Goal: Transaction & Acquisition: Purchase product/service

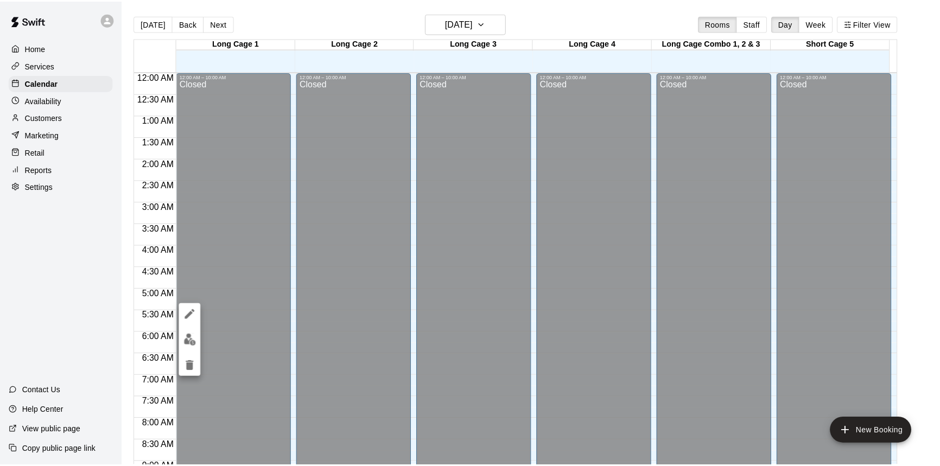
scroll to position [515, 0]
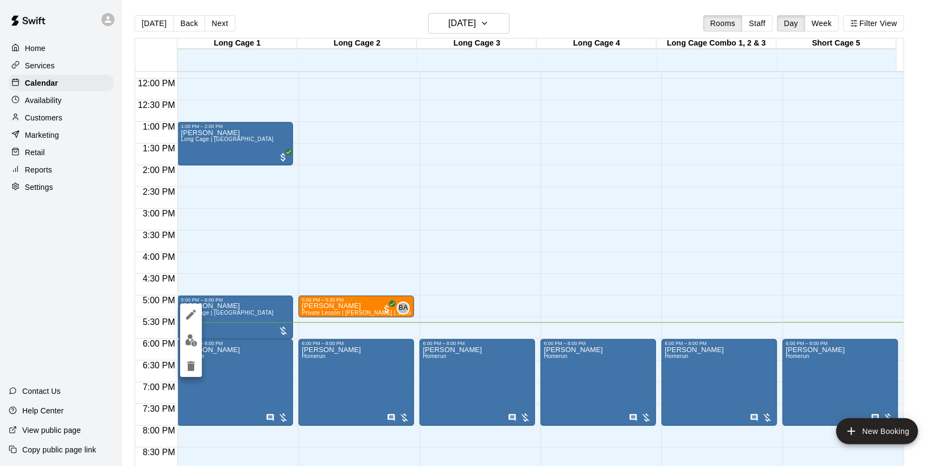
click at [412, 234] on div at bounding box center [473, 233] width 947 height 466
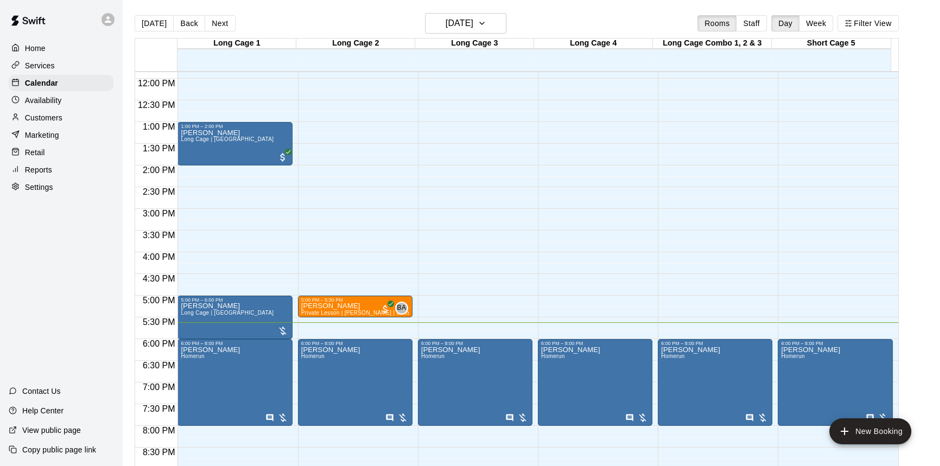
scroll to position [564, 0]
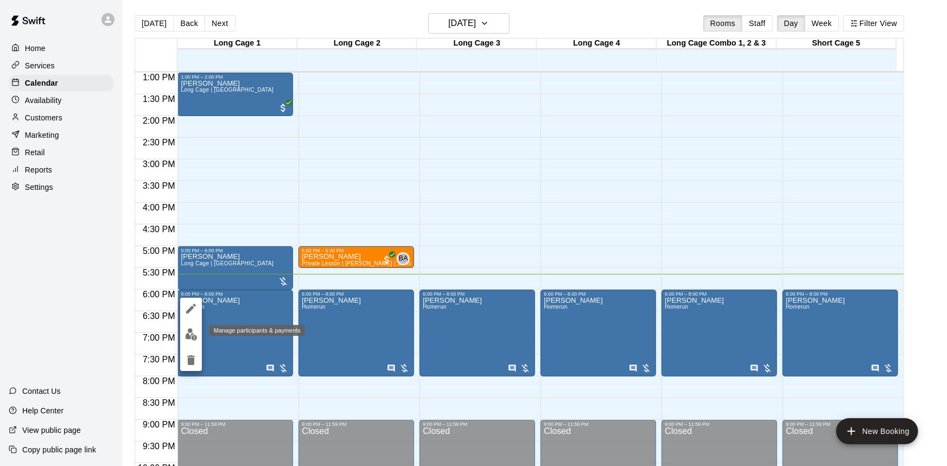
click at [194, 333] on img "edit" at bounding box center [191, 334] width 12 height 12
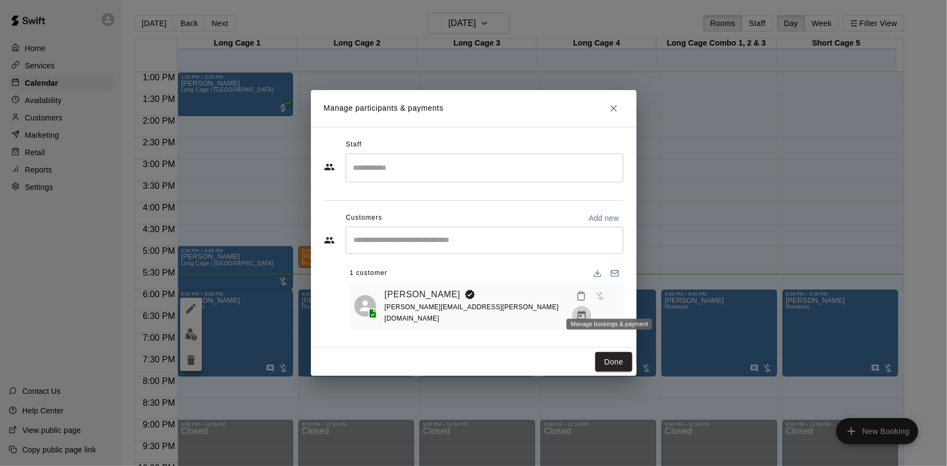
click at [586, 311] on icon "Manage bookings & payment" at bounding box center [582, 315] width 8 height 9
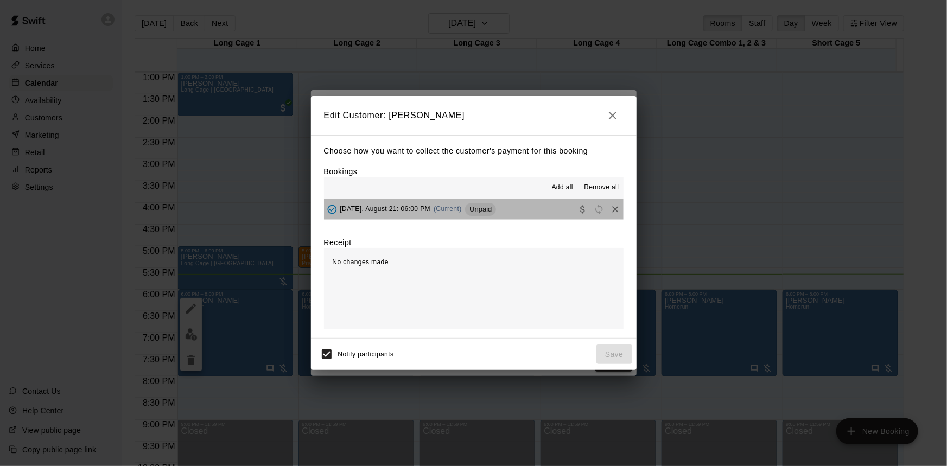
click at [513, 211] on button "[DATE], August 21: 06:00 PM (Current) Unpaid" at bounding box center [474, 209] width 300 height 20
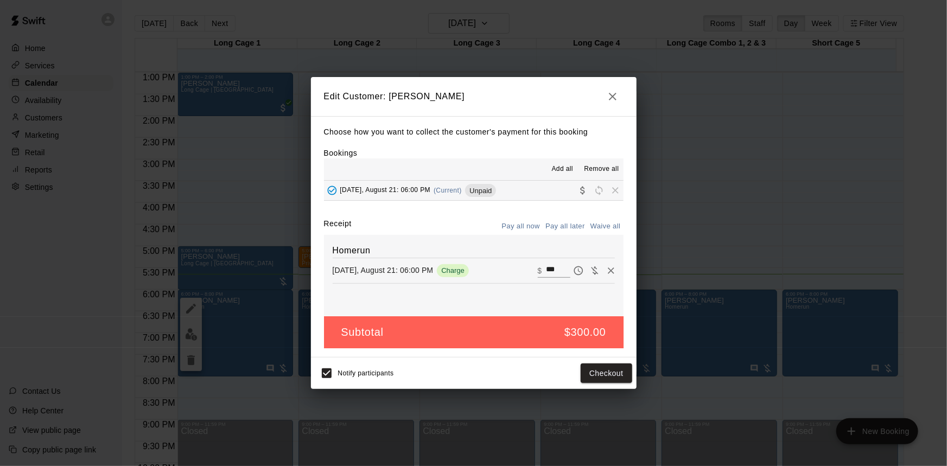
click at [612, 93] on icon "button" at bounding box center [612, 96] width 13 height 13
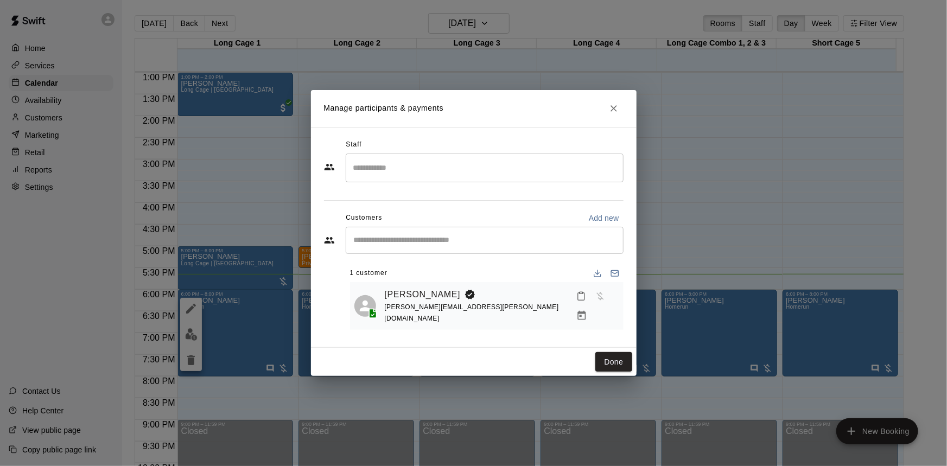
click at [622, 113] on button "Close" at bounding box center [614, 109] width 20 height 20
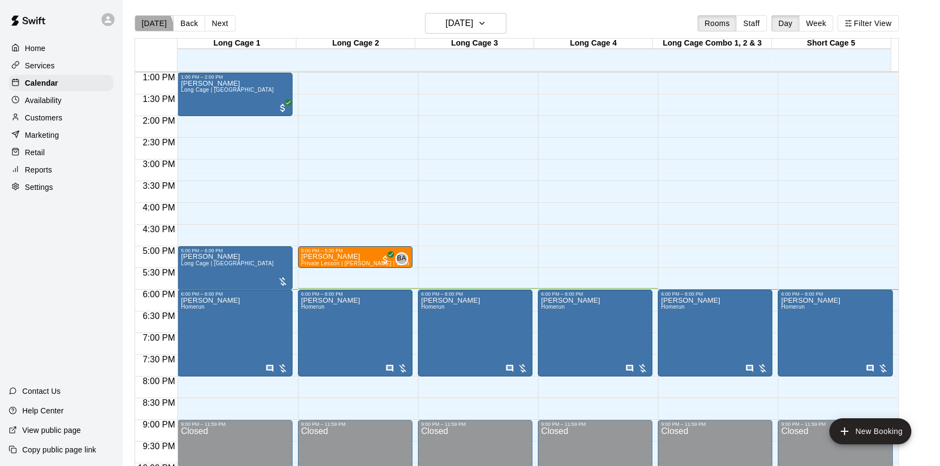
click at [148, 28] on button "[DATE]" at bounding box center [154, 23] width 39 height 16
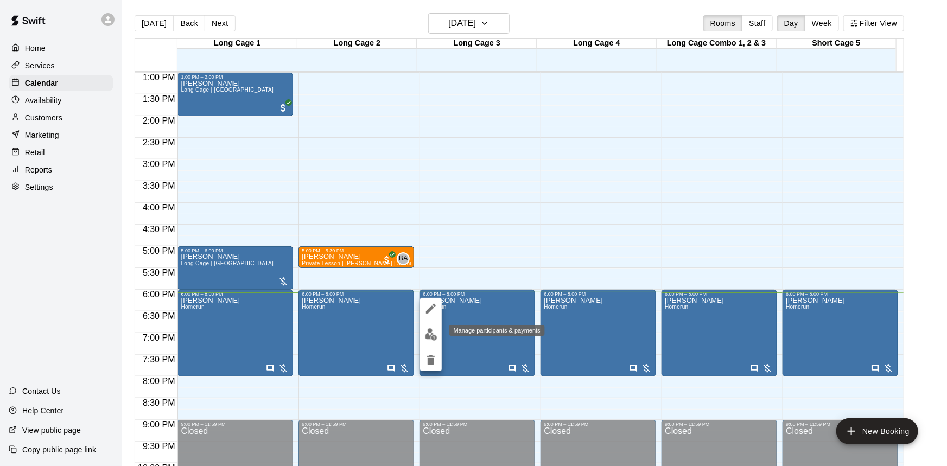
click at [434, 331] on img "edit" at bounding box center [431, 334] width 12 height 12
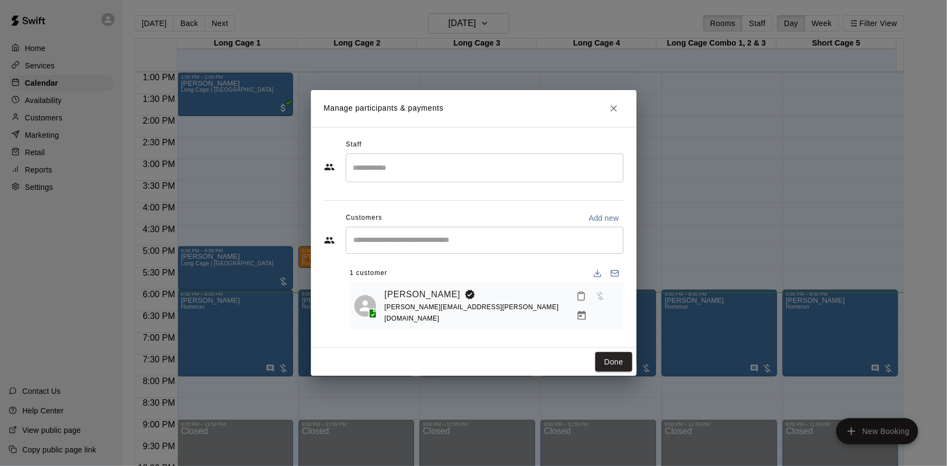
click at [592, 306] on button "Manage bookings & payment" at bounding box center [582, 316] width 20 height 20
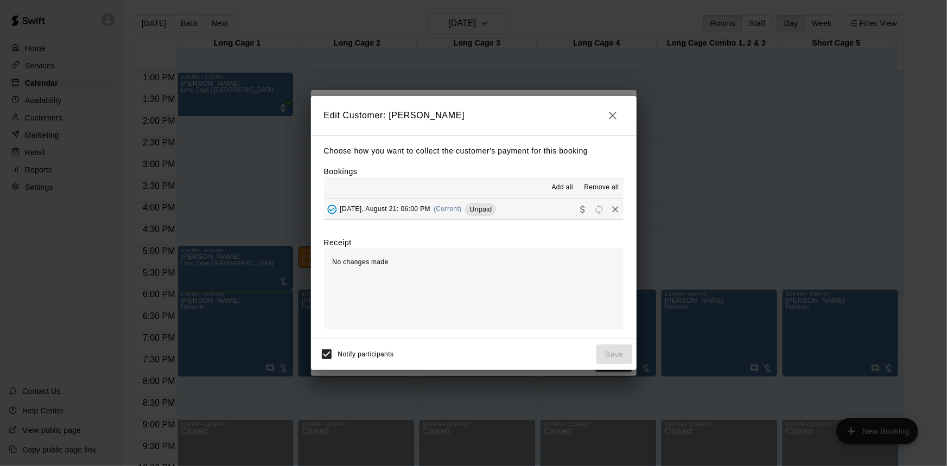
click at [523, 206] on button "[DATE], August 21: 06:00 PM (Current) Unpaid" at bounding box center [474, 209] width 300 height 20
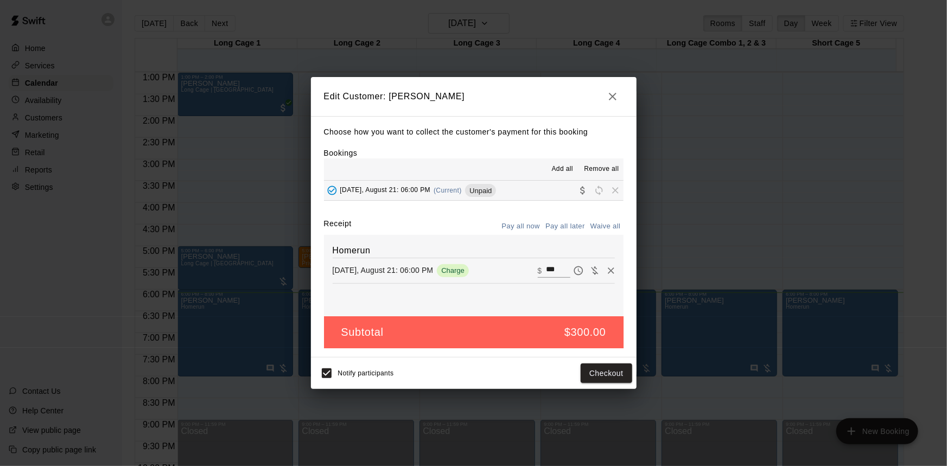
click at [546, 273] on input "***" at bounding box center [558, 271] width 24 height 14
drag, startPoint x: 552, startPoint y: 274, endPoint x: 536, endPoint y: 269, distance: 16.0
click at [538, 269] on div "​ $ ***" at bounding box center [554, 271] width 33 height 14
click at [610, 103] on icon "button" at bounding box center [612, 96] width 13 height 13
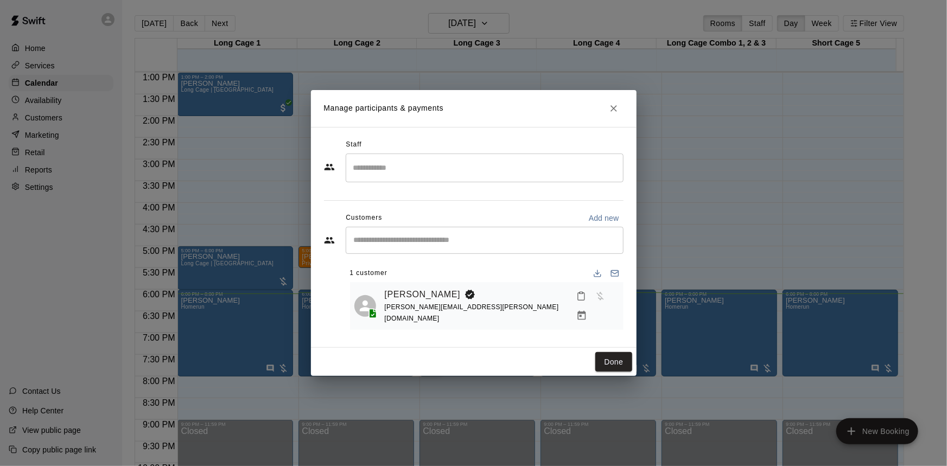
drag, startPoint x: 597, startPoint y: 113, endPoint x: 604, endPoint y: 114, distance: 7.1
click at [598, 113] on h2 "Manage participants & payments" at bounding box center [474, 108] width 326 height 37
drag, startPoint x: 615, startPoint y: 109, endPoint x: 612, endPoint y: 118, distance: 9.0
click at [615, 111] on icon "Close" at bounding box center [614, 108] width 7 height 7
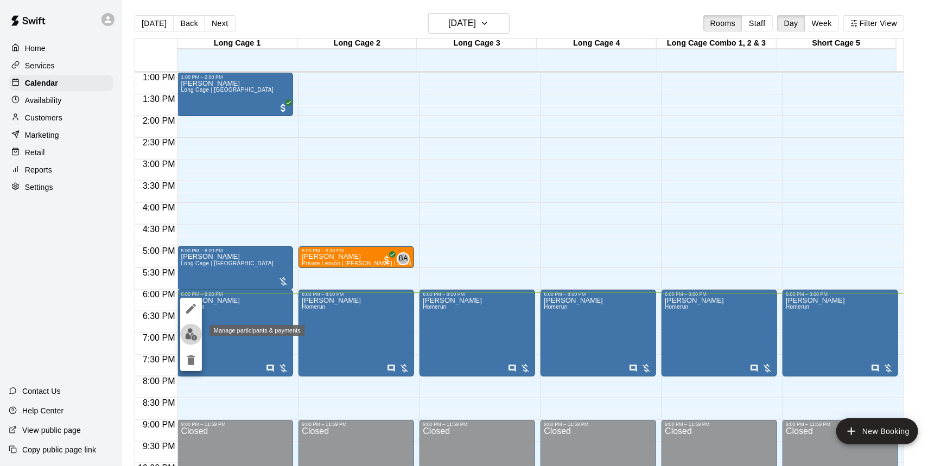
click at [193, 340] on img "edit" at bounding box center [191, 334] width 12 height 12
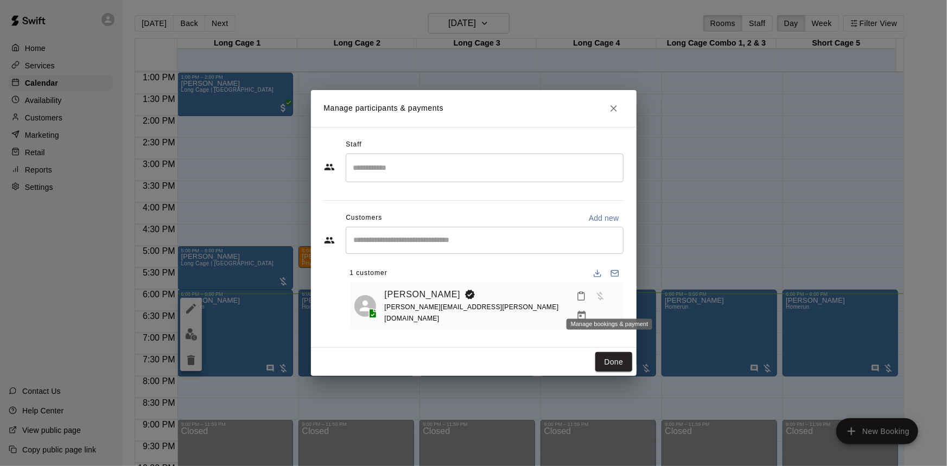
click at [586, 311] on icon "Manage bookings & payment" at bounding box center [582, 315] width 8 height 9
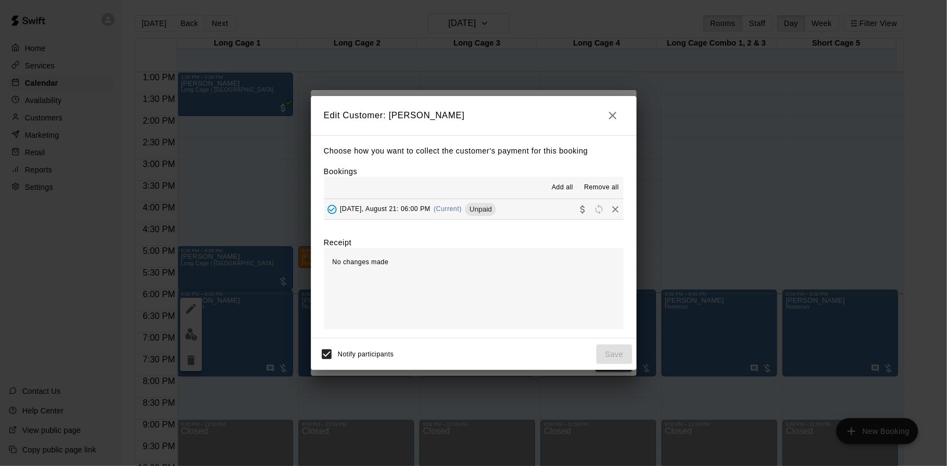
click at [526, 198] on div "Add all Remove all" at bounding box center [474, 188] width 300 height 22
drag, startPoint x: 526, startPoint y: 209, endPoint x: 526, endPoint y: 225, distance: 15.8
click at [526, 210] on button "[DATE], August 21: 06:00 PM (Current) Unpaid" at bounding box center [474, 209] width 300 height 20
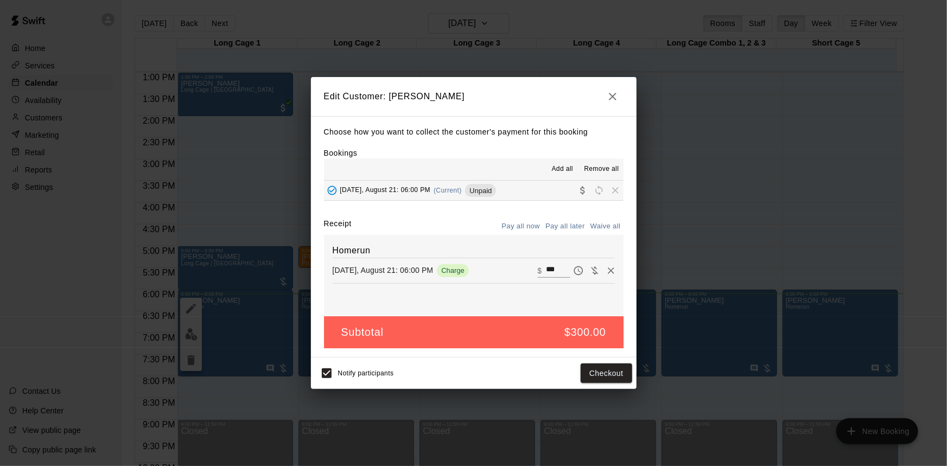
click at [552, 266] on input "***" at bounding box center [558, 271] width 24 height 14
type input "***"
click at [597, 375] on button "Checkout" at bounding box center [606, 374] width 51 height 20
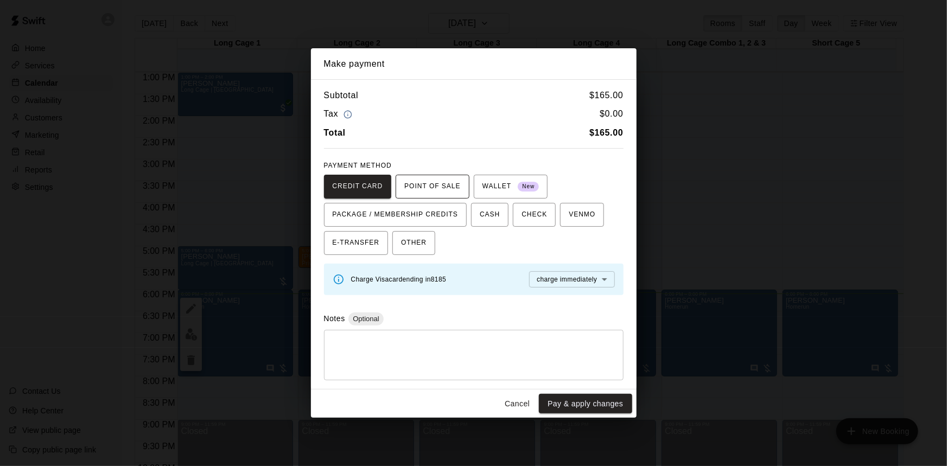
click at [431, 186] on span "POINT OF SALE" at bounding box center [432, 186] width 56 height 17
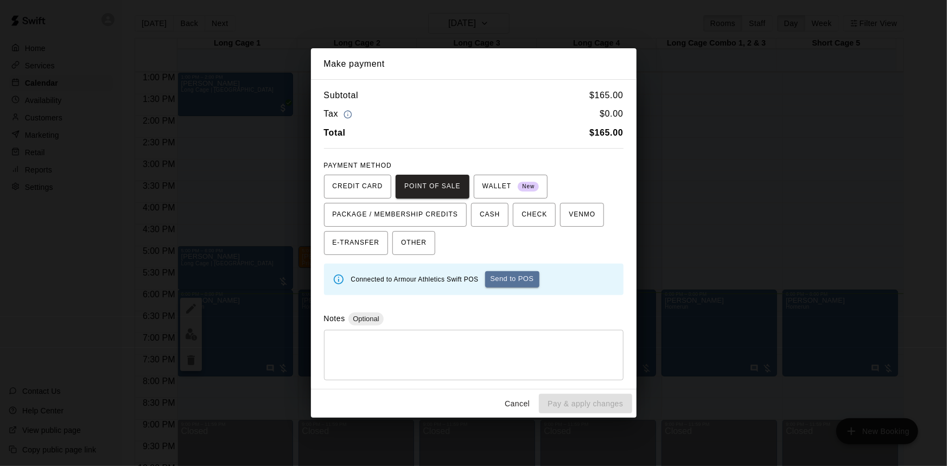
click at [502, 277] on button "Send to POS" at bounding box center [512, 279] width 54 height 16
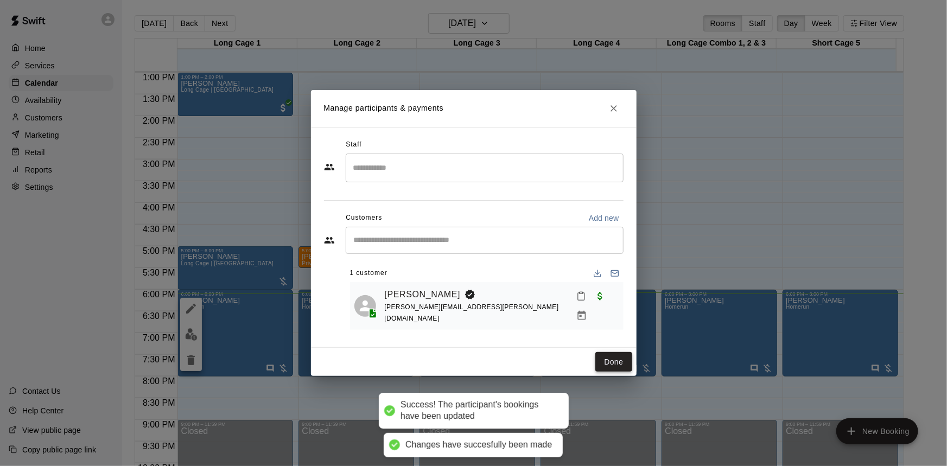
click at [616, 356] on button "Done" at bounding box center [614, 362] width 36 height 20
